Goal: Transaction & Acquisition: Purchase product/service

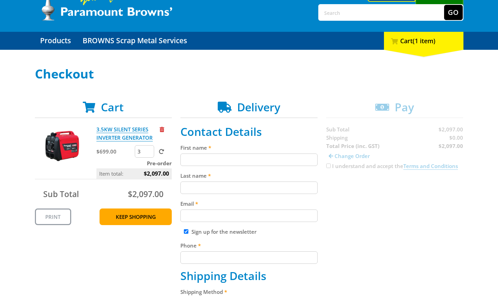
scroll to position [41, 0]
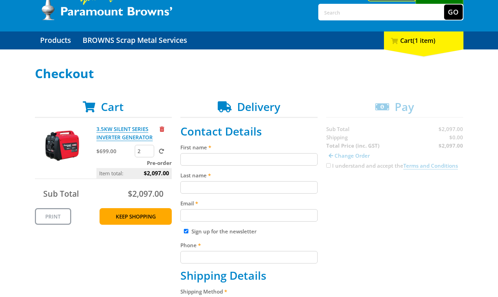
click at [149, 153] on input "2" at bounding box center [144, 151] width 19 height 12
click at [150, 154] on input "2" at bounding box center [144, 151] width 19 height 12
type input "1"
click at [149, 154] on input "1" at bounding box center [144, 151] width 19 height 12
click at [163, 150] on span at bounding box center [161, 151] width 5 height 5
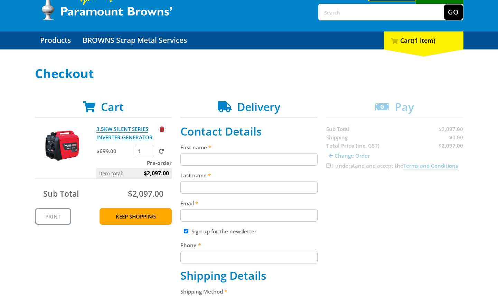
click at [0, 0] on input "submit" at bounding box center [0, 0] width 0 height 0
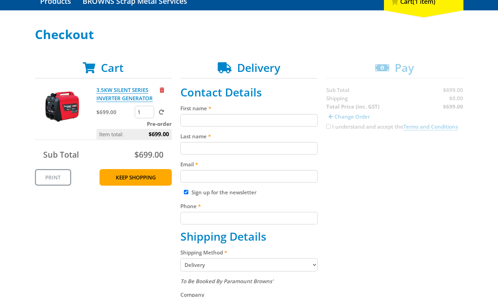
scroll to position [86, 0]
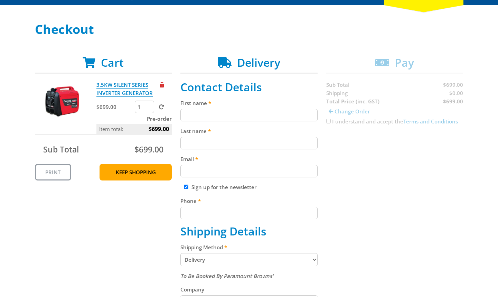
click at [228, 109] on input "First name" at bounding box center [248, 115] width 137 height 12
paste input "[PERSON_NAME]"
type input "[PERSON_NAME]"
drag, startPoint x: 209, startPoint y: 149, endPoint x: 237, endPoint y: 150, distance: 28.0
click at [213, 149] on input "Last name" at bounding box center [248, 143] width 137 height 12
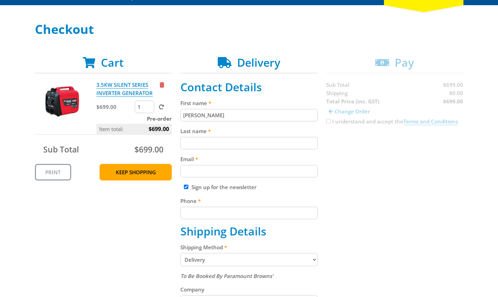
paste input "[PERSON_NAME]"
type input "[PERSON_NAME]"
click at [282, 159] on label "Email" at bounding box center [248, 159] width 137 height 8
click at [282, 165] on input "Email" at bounding box center [248, 171] width 137 height 12
click at [279, 176] on input "Email" at bounding box center [248, 171] width 137 height 12
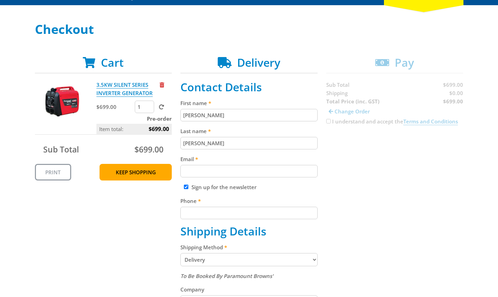
paste input "[EMAIL_ADDRESS][DOMAIN_NAME]"
type input "[EMAIL_ADDRESS][DOMAIN_NAME]"
click at [366, 185] on div "Cart 3.5KW SILENT SERIES INVERTER GENERATOR $699.00 1 Pre-order Item total: $69…" at bounding box center [249, 295] width 428 height 479
click at [246, 206] on div "Phone" at bounding box center [248, 208] width 137 height 22
click at [259, 210] on input "Phone" at bounding box center [248, 213] width 137 height 12
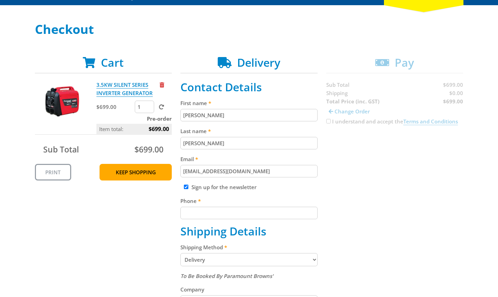
paste input "[PHONE_NUMBER]"
type input "[PHONE_NUMBER]"
click at [335, 201] on div "Cart 3.5KW SILENT SERIES INVERTER GENERATOR $699.00 1 Pre-order Item total: $69…" at bounding box center [249, 295] width 428 height 479
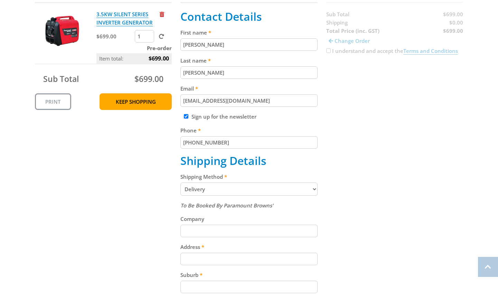
scroll to position [159, 0]
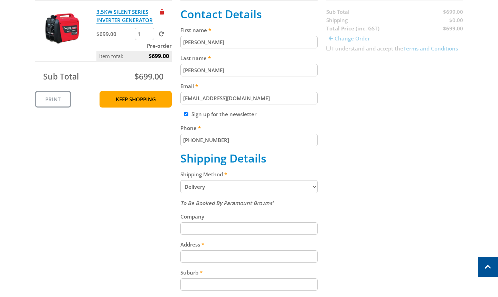
click at [295, 190] on select "Pickup from Gepps Cross Delivery" at bounding box center [248, 186] width 137 height 13
click at [180, 180] on select "Pickup from Gepps Cross Delivery" at bounding box center [248, 186] width 137 height 13
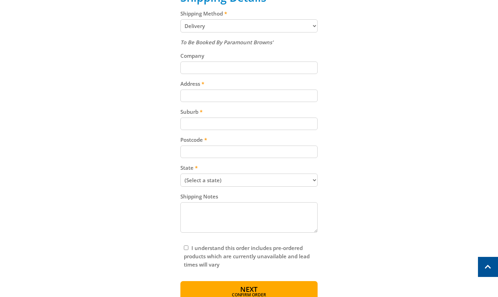
scroll to position [322, 0]
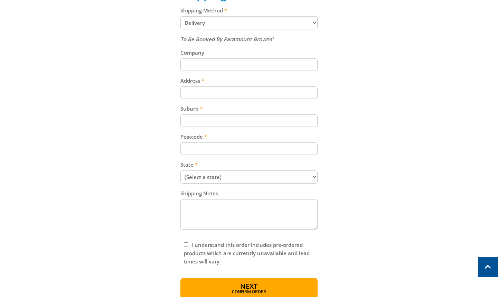
click at [244, 116] on input "Suburb" at bounding box center [248, 120] width 137 height 12
paste input "Gepps Cross"
type input "Gepps Cross"
drag, startPoint x: 404, startPoint y: 135, endPoint x: 448, endPoint y: 142, distance: 44.7
click at [404, 135] on div "Cart 3.5KW SILENT SERIES INVERTER GENERATOR $699.00 1 Pre-order Item total: $69…" at bounding box center [249, 58] width 428 height 479
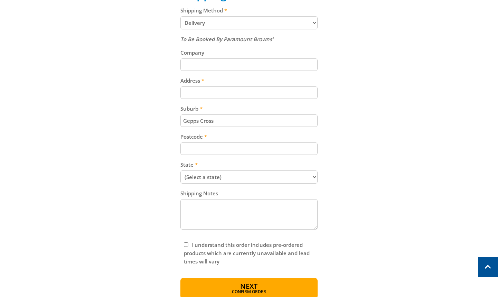
click at [241, 151] on input "Postcode" at bounding box center [248, 148] width 137 height 12
paste input "5094"
type input "5094"
click at [400, 158] on div "Cart 3.5KW SILENT SERIES INVERTER GENERATOR $699.00 1 Pre-order Item total: $69…" at bounding box center [249, 58] width 428 height 479
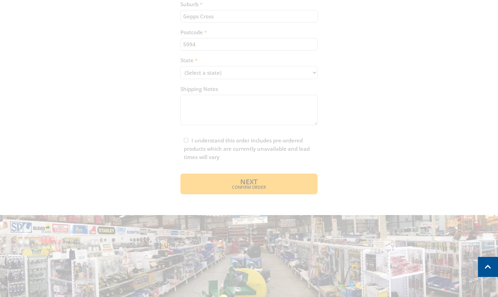
scroll to position [429, 0]
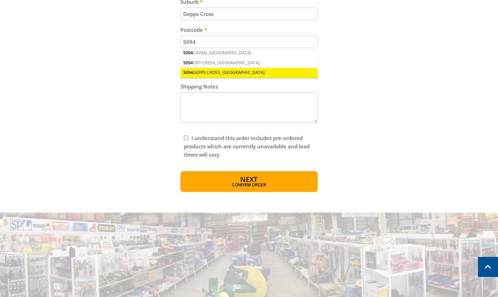
click at [211, 74] on div "5094 GEPPS CROSS, [GEOGRAPHIC_DATA]" at bounding box center [248, 73] width 137 height 10
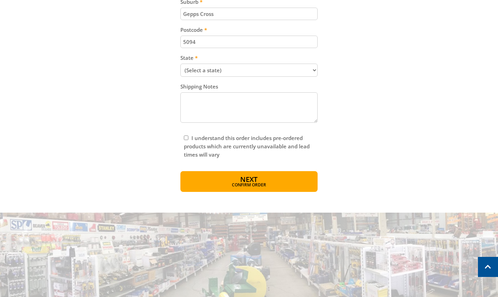
click at [189, 140] on div "I understand this order includes pre-ordered products which are currently unava…" at bounding box center [248, 146] width 137 height 32
click at [185, 137] on input "I understand this order includes pre-ordered products which are currently unava…" at bounding box center [186, 137] width 4 height 4
checkbox input "true"
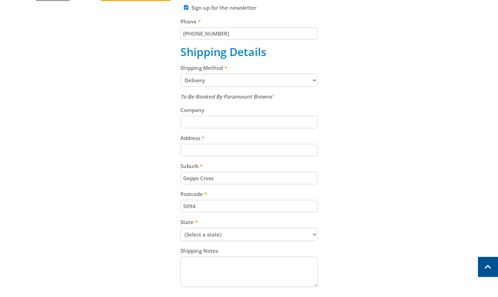
scroll to position [335, 0]
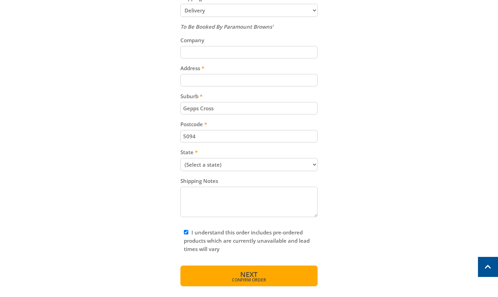
click at [267, 271] on button "Next Confirm order" at bounding box center [248, 275] width 137 height 21
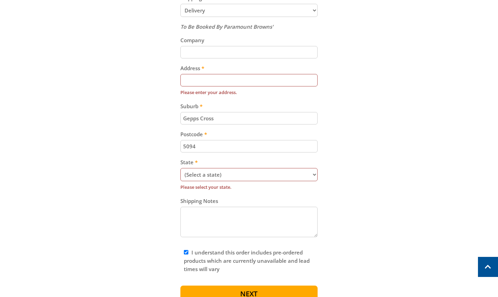
click at [248, 176] on select "(Select a state) [GEOGRAPHIC_DATA] [GEOGRAPHIC_DATA] [GEOGRAPHIC_DATA] [GEOGRAP…" at bounding box center [248, 174] width 137 height 13
select select "SA"
click at [180, 168] on select "(Select a state) [GEOGRAPHIC_DATA] [GEOGRAPHIC_DATA] [GEOGRAPHIC_DATA] [GEOGRAP…" at bounding box center [248, 174] width 137 height 13
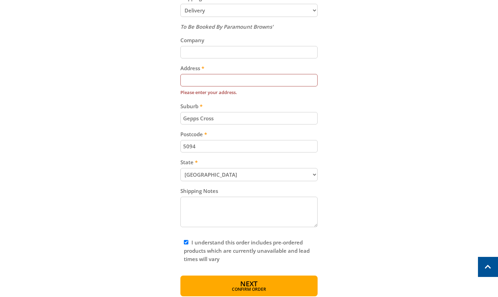
click at [227, 83] on input "Address" at bounding box center [248, 80] width 137 height 12
paste input "[STREET_ADDRESS]"
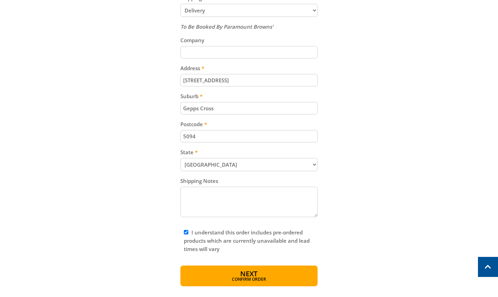
type input "[STREET_ADDRESS]"
click at [413, 107] on div "Cart 3.5KW SILENT SERIES INVERTER GENERATOR $699.00 1 Pre-order Item total: $69…" at bounding box center [249, 46] width 428 height 479
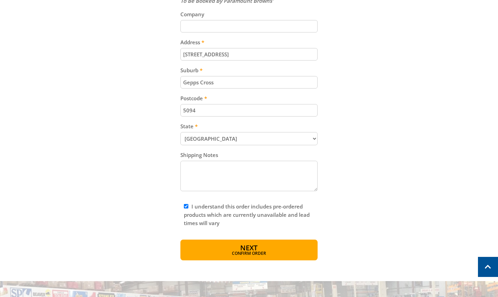
scroll to position [361, 0]
click at [278, 242] on button "Next Confirm order" at bounding box center [248, 249] width 137 height 21
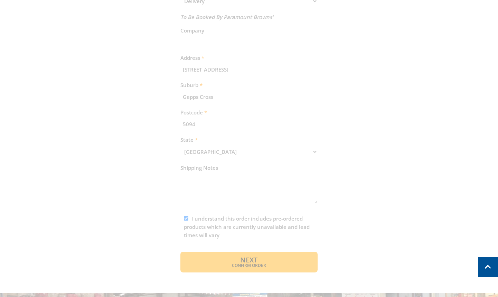
scroll to position [429, 0]
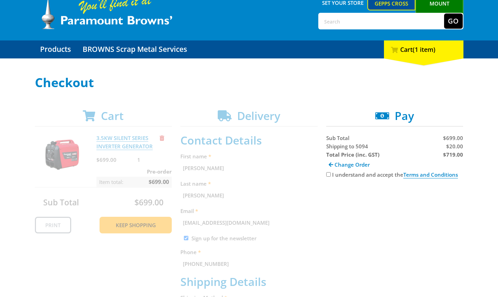
scroll to position [43, 0]
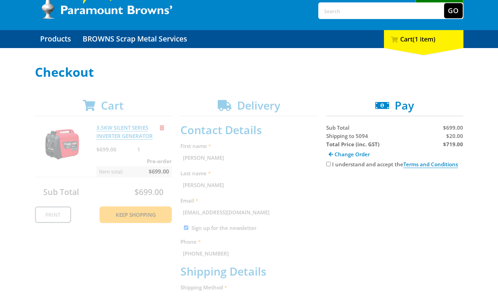
click at [453, 137] on span "$20.00" at bounding box center [454, 135] width 17 height 7
copy span "20.00"
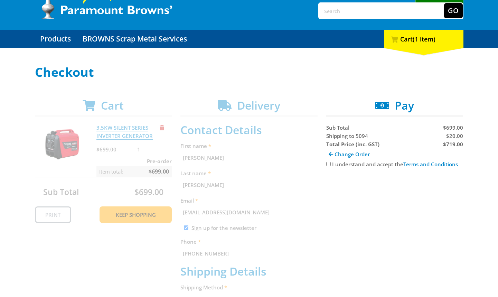
drag, startPoint x: 454, startPoint y: 242, endPoint x: 458, endPoint y: 230, distance: 12.7
click at [456, 144] on strong "$719.00" at bounding box center [453, 144] width 20 height 7
copy strong "719.00"
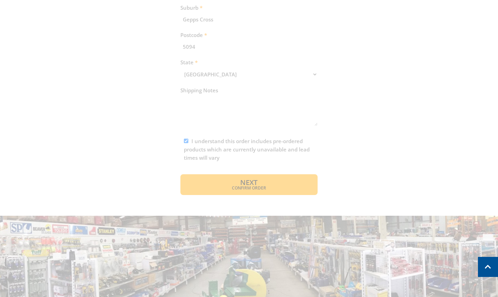
scroll to position [422, 0]
